Goal: Transaction & Acquisition: Purchase product/service

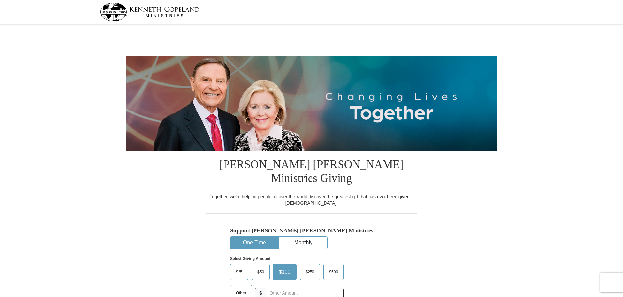
select select "CA"
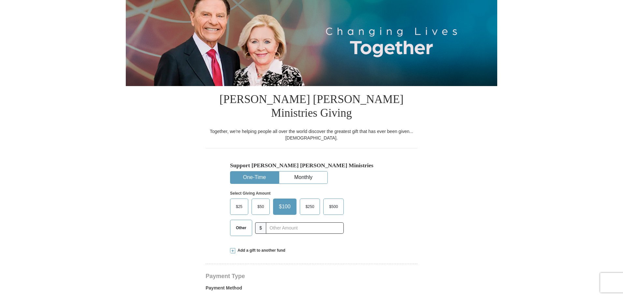
click at [242, 223] on span "Other" at bounding box center [241, 228] width 17 height 10
click at [0, 0] on input "Other" at bounding box center [0, 0] width 0 height 0
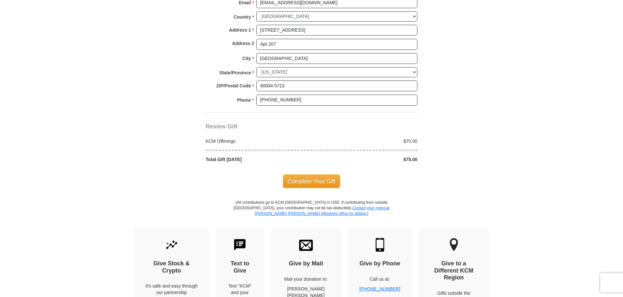
scroll to position [521, 0]
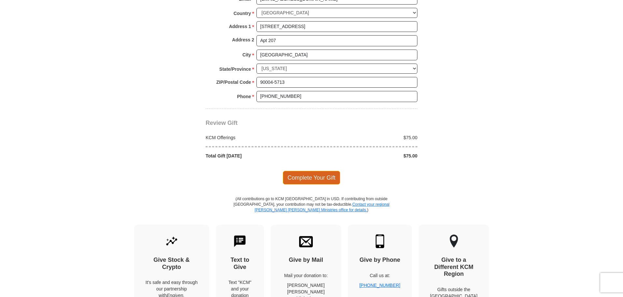
type input "75"
click at [312, 171] on span "Complete Your Gift" at bounding box center [312, 178] width 58 height 14
